Goal: Task Accomplishment & Management: Manage account settings

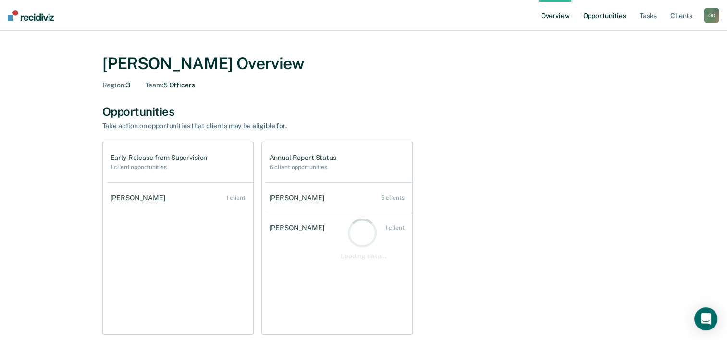
click at [609, 17] on link "Opportunities" at bounding box center [604, 15] width 47 height 31
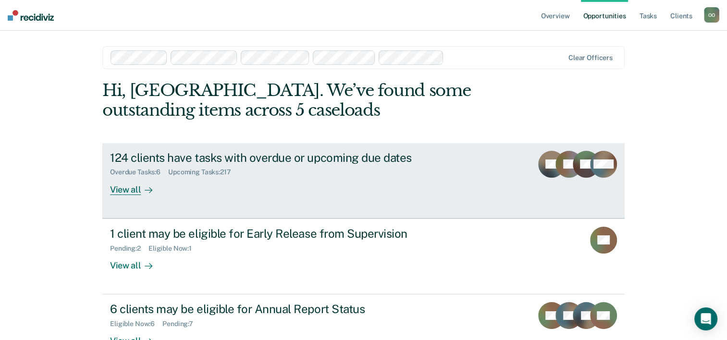
click at [117, 190] on div "View all" at bounding box center [137, 185] width 54 height 19
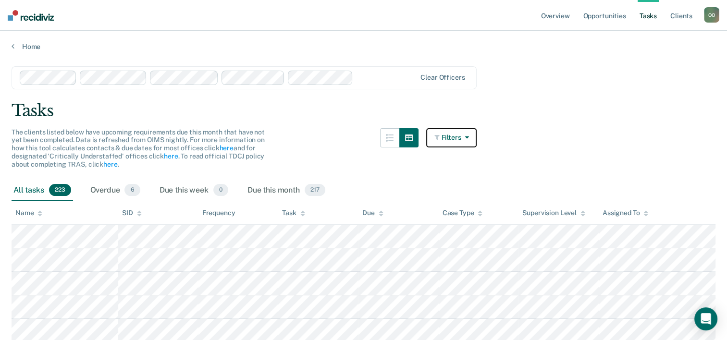
click at [469, 139] on icon "button" at bounding box center [465, 137] width 8 height 7
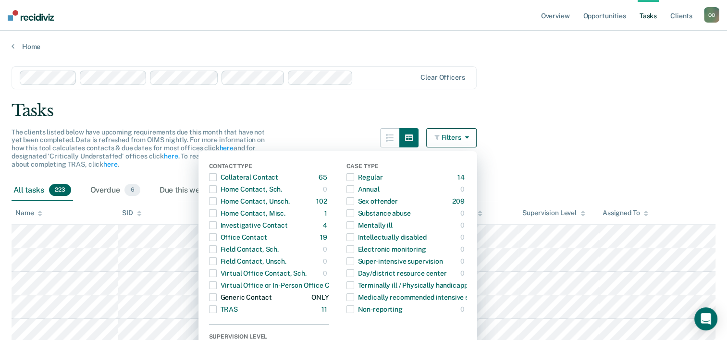
click at [215, 297] on span "button" at bounding box center [213, 298] width 8 height 8
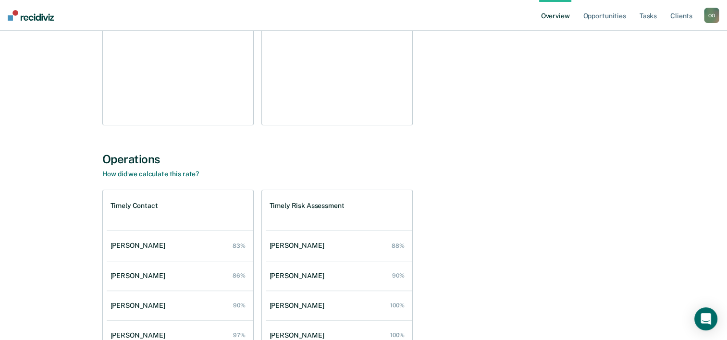
scroll to position [240, 0]
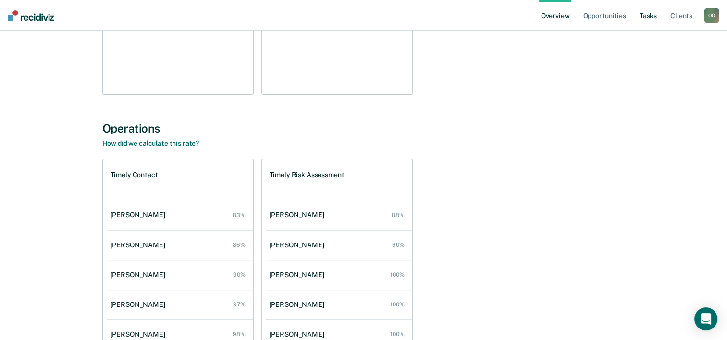
click at [645, 18] on link "Tasks" at bounding box center [648, 15] width 21 height 31
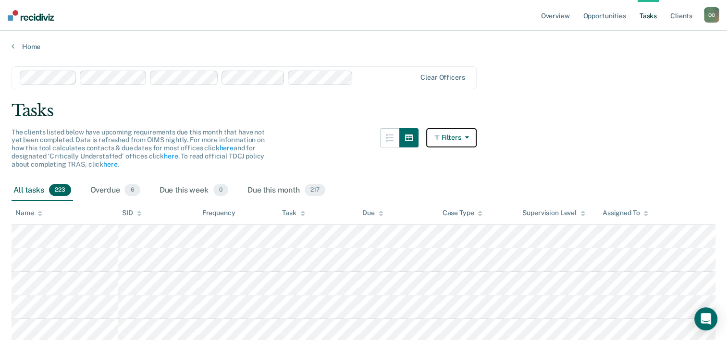
click at [452, 140] on button "Filters" at bounding box center [451, 137] width 51 height 19
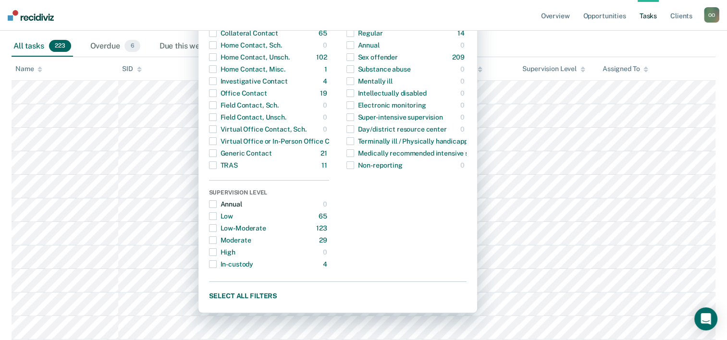
scroll to position [96, 0]
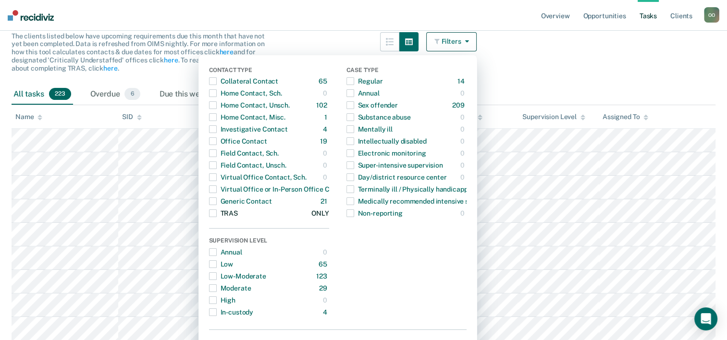
click at [217, 211] on span "button" at bounding box center [213, 214] width 8 height 8
click at [565, 71] on main "Clear officers Tasks The clients listed below have upcoming requirements due th…" at bounding box center [363, 189] width 727 height 469
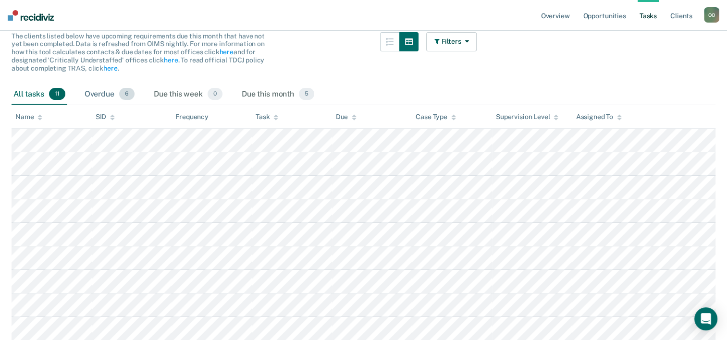
click at [108, 93] on div "Overdue 6" at bounding box center [110, 94] width 54 height 21
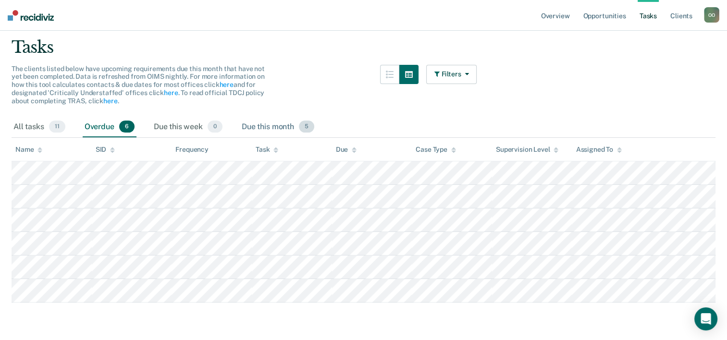
click at [274, 124] on div "Due this month 5" at bounding box center [278, 127] width 76 height 21
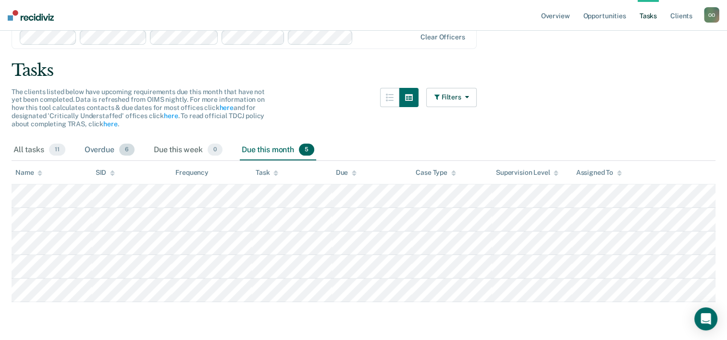
click at [106, 150] on div "Overdue 6" at bounding box center [110, 150] width 54 height 21
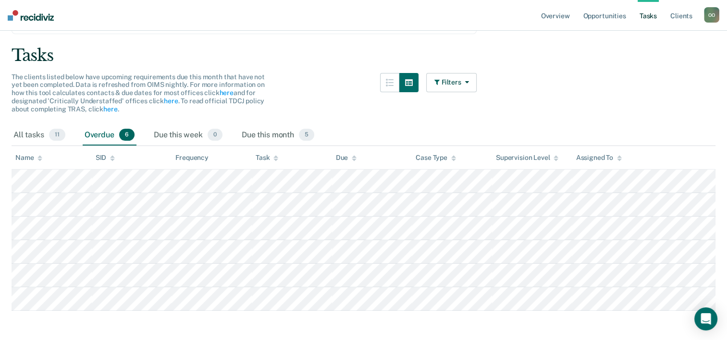
scroll to position [63, 0]
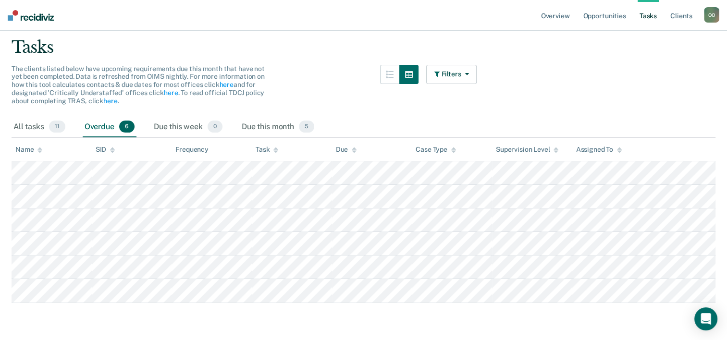
click at [37, 148] on div "Name" at bounding box center [28, 150] width 27 height 8
